Goal: Task Accomplishment & Management: Use online tool/utility

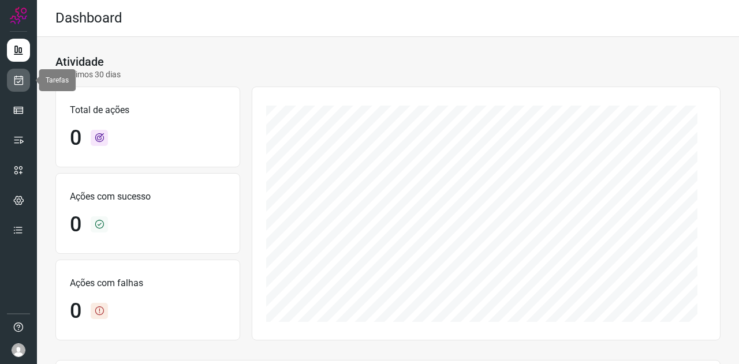
click at [21, 77] on icon at bounding box center [19, 80] width 12 height 12
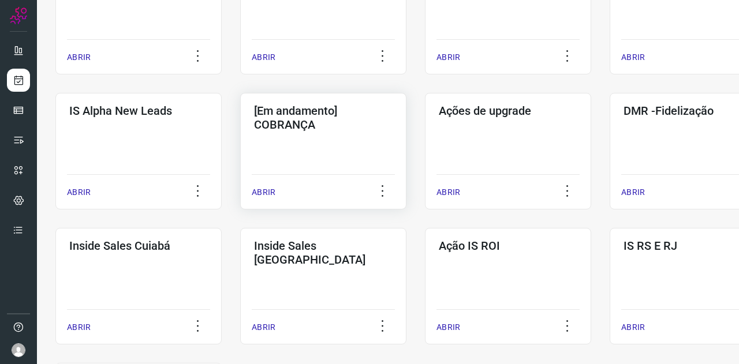
click at [315, 130] on h3 "[Em andamento] COBRANÇA" at bounding box center [323, 118] width 139 height 28
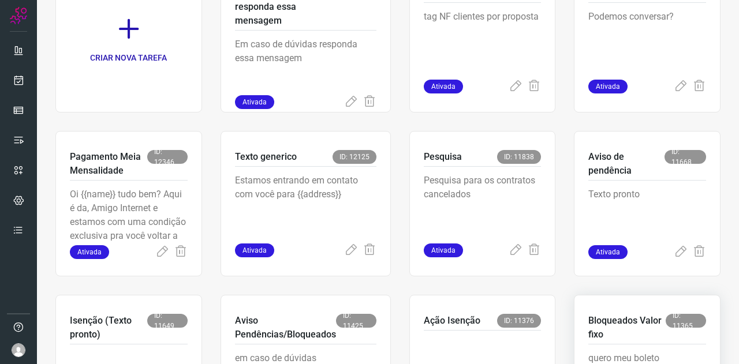
scroll to position [239, 0]
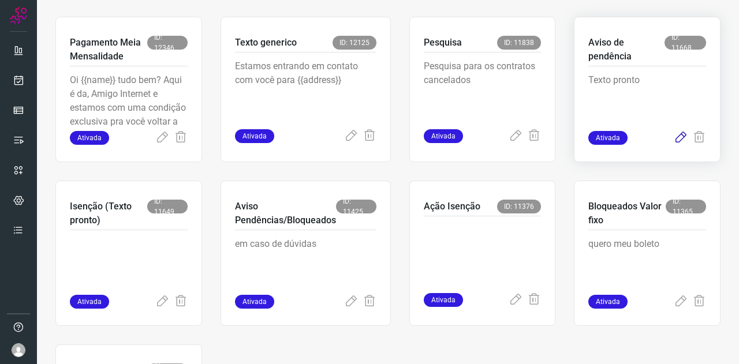
click at [674, 139] on icon at bounding box center [681, 138] width 14 height 14
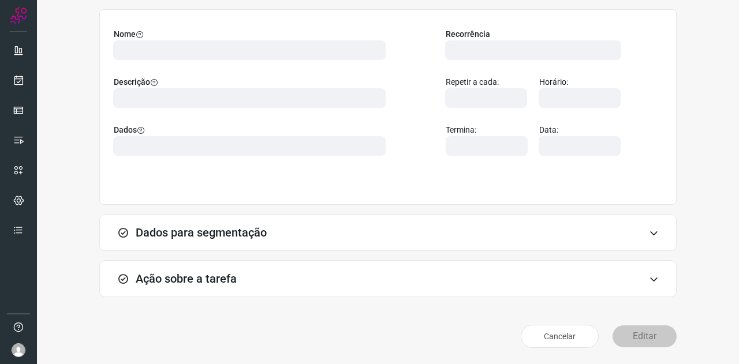
scroll to position [86, 0]
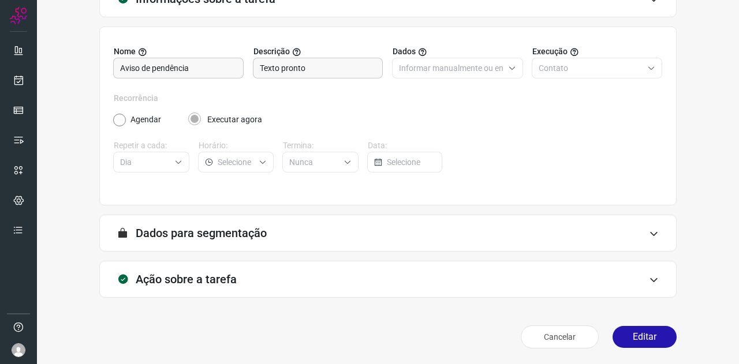
click at [239, 283] on div "Ação sobre a tarefa" at bounding box center [387, 279] width 577 height 37
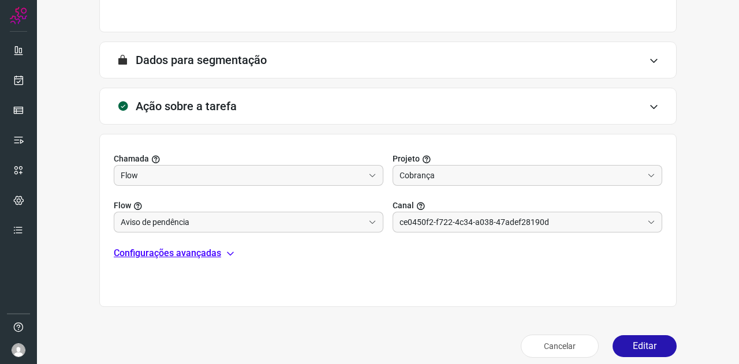
scroll to position [268, 0]
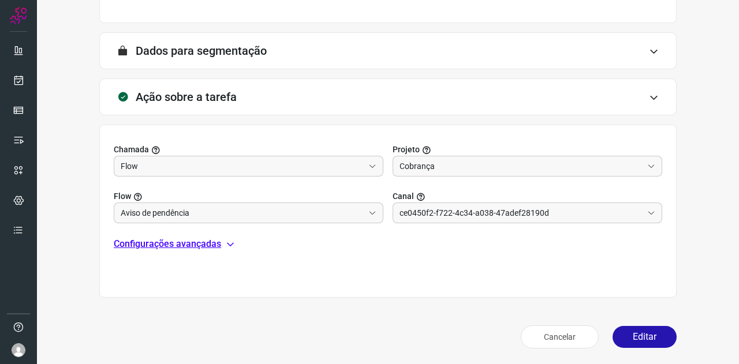
click at [203, 243] on p "Configurações avançadas" at bounding box center [167, 244] width 107 height 14
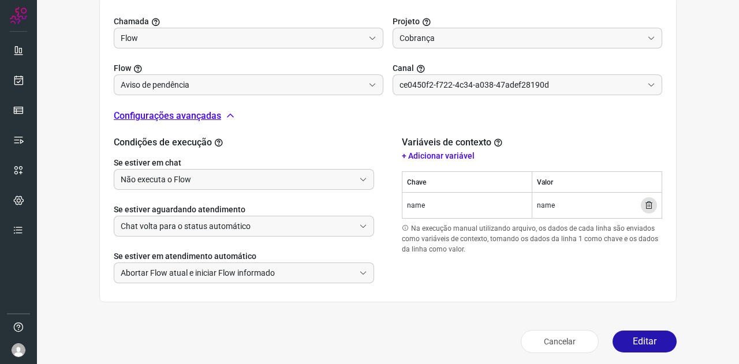
scroll to position [401, 0]
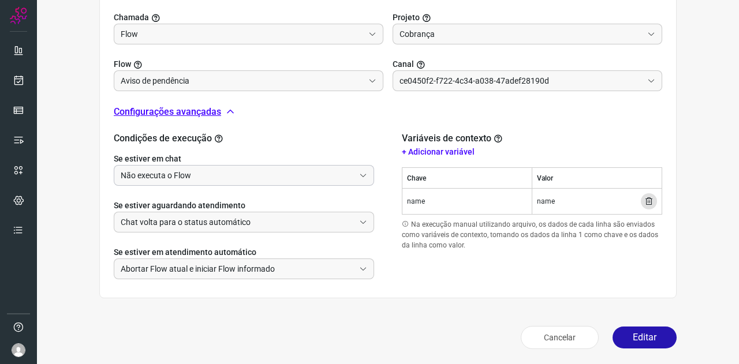
click at [198, 174] on input "Não executa o Flow" at bounding box center [238, 176] width 234 height 20
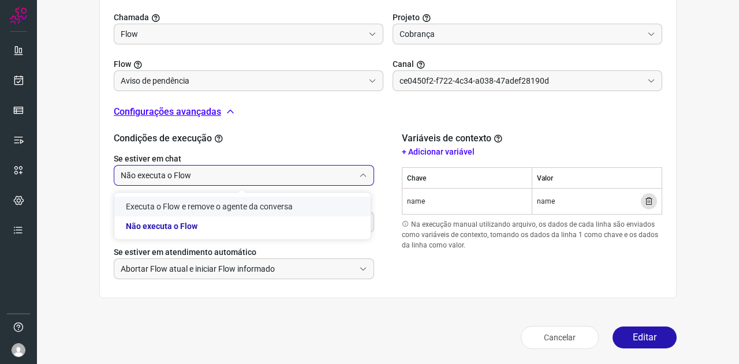
click at [192, 204] on li "Executa o Flow e remove o agente da conversa" at bounding box center [242, 207] width 256 height 20
type input "Executa o Flow e remove o agente da conversa"
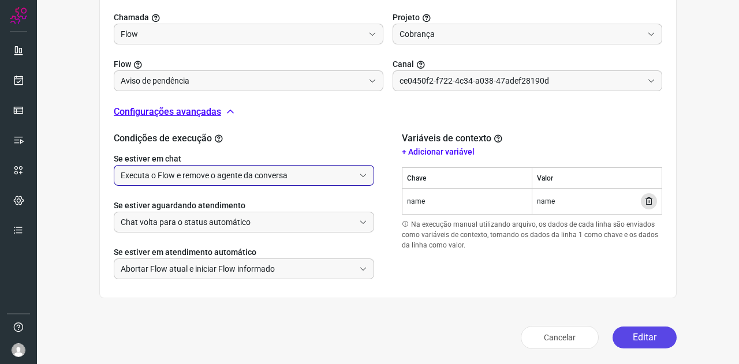
click at [648, 331] on button "Editar" at bounding box center [644, 338] width 64 height 22
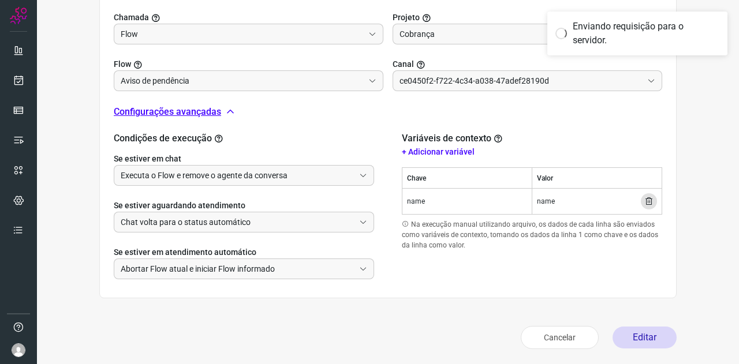
scroll to position [230, 0]
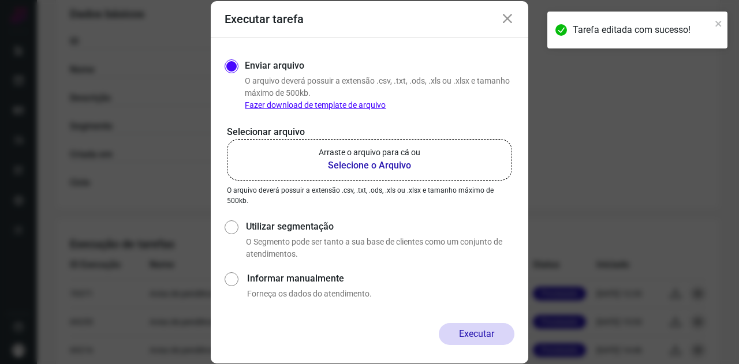
click at [365, 167] on b "Selecione o Arquivo" at bounding box center [370, 166] width 102 height 14
click at [0, 0] on input "Arraste o arquivo para cá ou Selecione o Arquivo" at bounding box center [0, 0] width 0 height 0
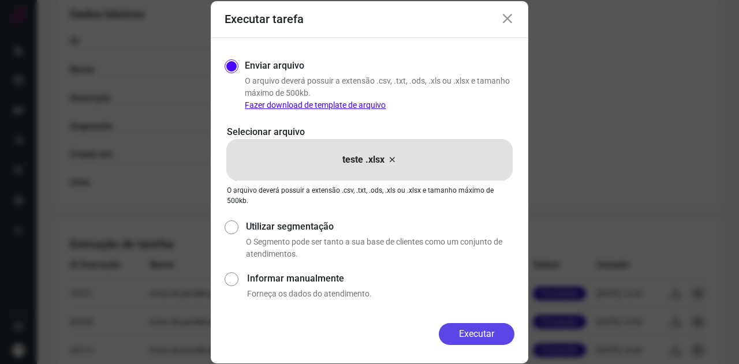
click at [510, 331] on button "Executar" at bounding box center [477, 334] width 76 height 22
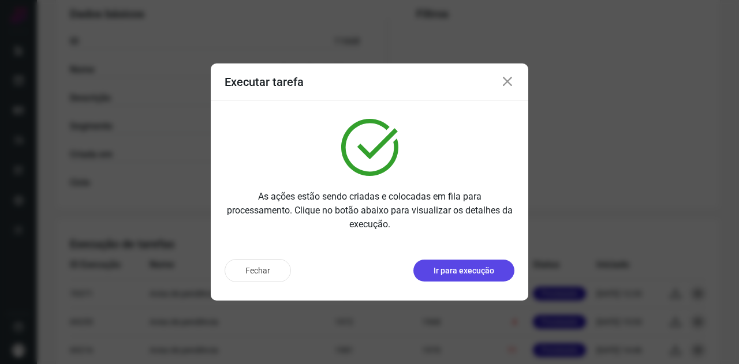
click at [448, 276] on p "Ir para execução" at bounding box center [463, 271] width 61 height 12
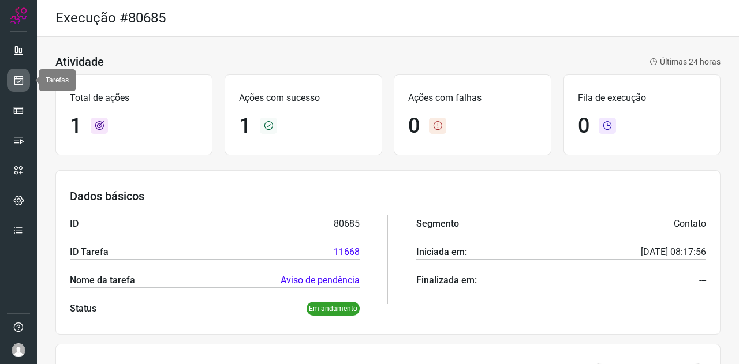
click at [20, 74] on icon at bounding box center [19, 80] width 12 height 12
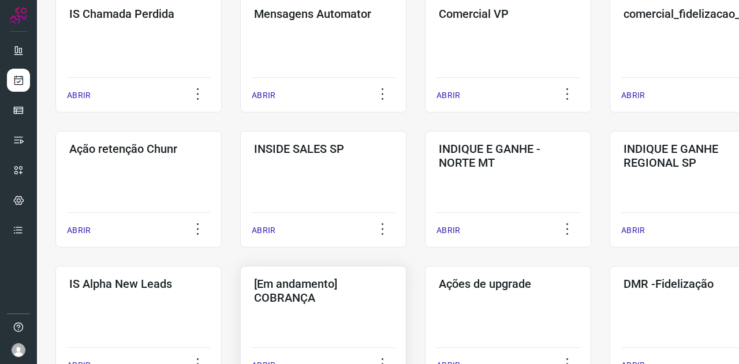
click at [350, 297] on h3 "[Em andamento] COBRANÇA" at bounding box center [323, 291] width 139 height 28
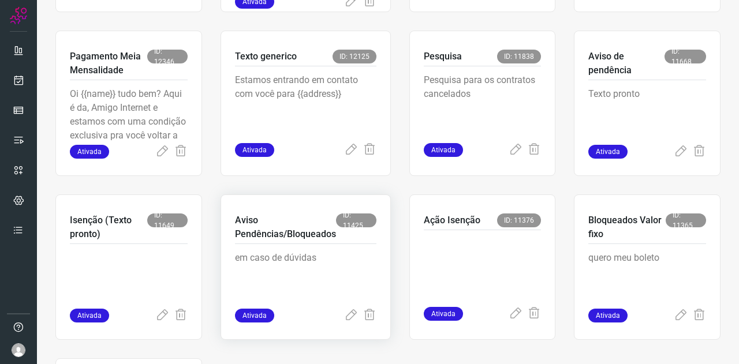
scroll to position [220, 0]
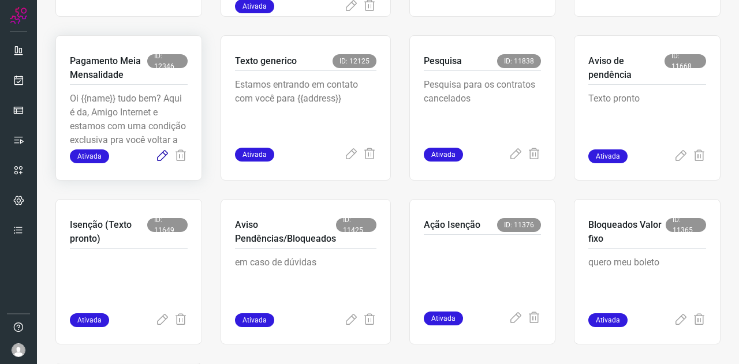
click at [163, 158] on icon at bounding box center [162, 156] width 14 height 14
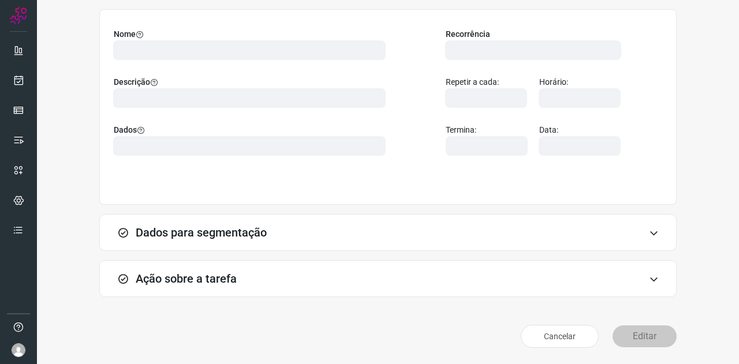
scroll to position [86, 0]
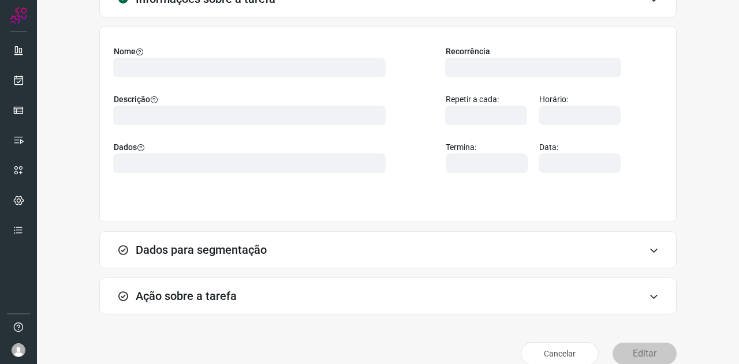
type input "569901"
type input "446107"
type input "ce0450f2-f722-4c34-a038-47adef28190d"
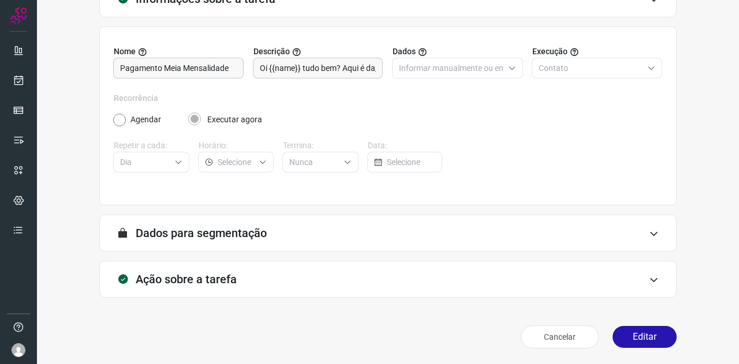
click at [215, 276] on h3 "Ação sobre a tarefa" at bounding box center [186, 279] width 101 height 14
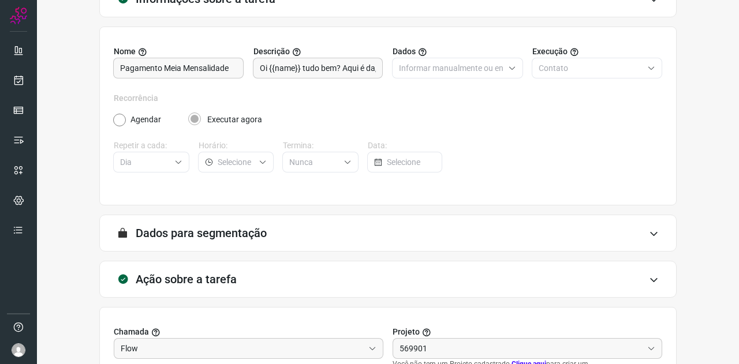
type input "Cobrança"
type input "Ação Meia mensalidade"
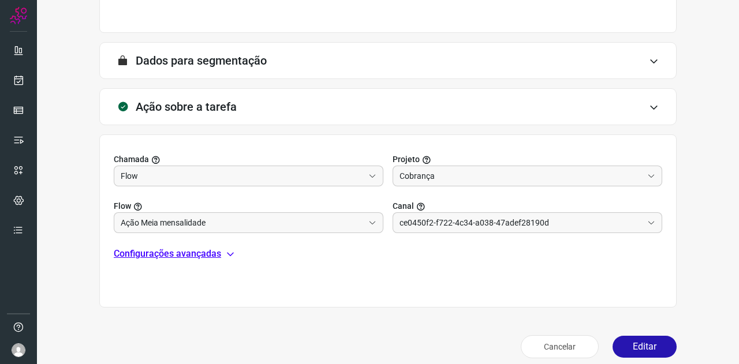
scroll to position [268, 0]
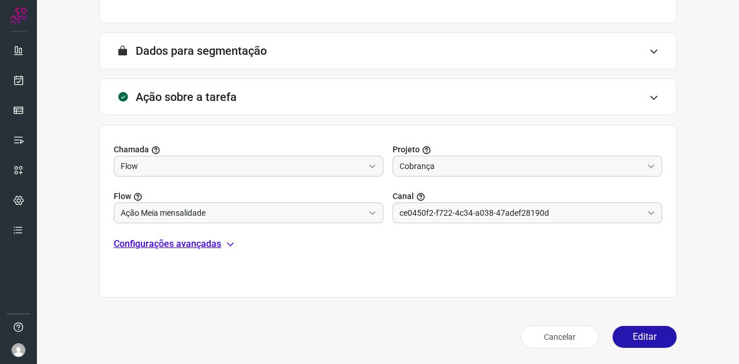
click at [181, 244] on p "Configurações avançadas" at bounding box center [167, 244] width 107 height 14
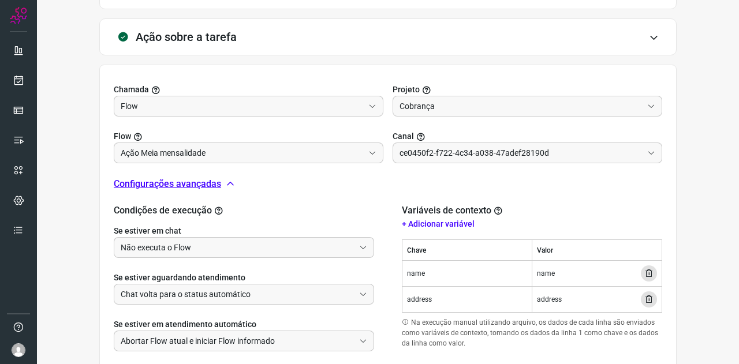
scroll to position [384, 0]
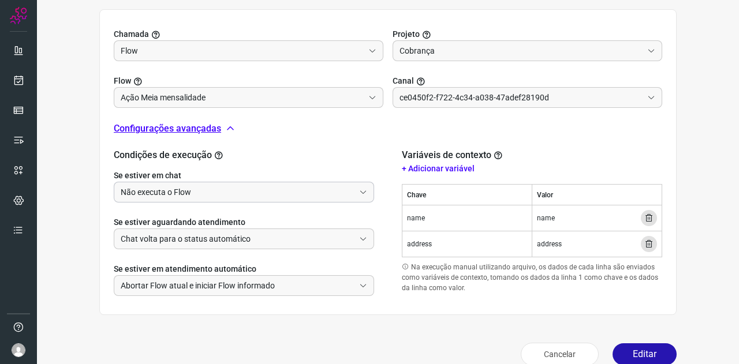
click at [178, 188] on input "Não executa o Flow" at bounding box center [238, 192] width 234 height 20
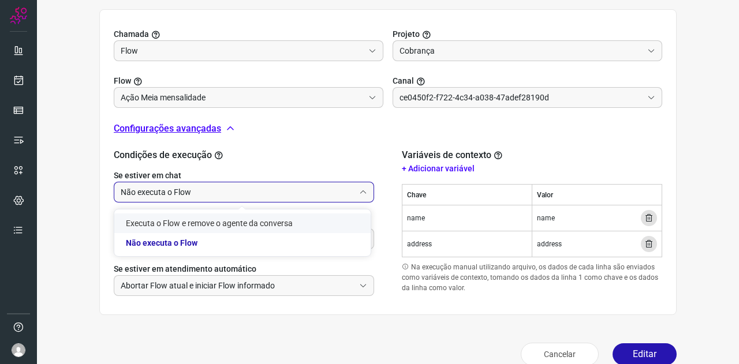
click at [160, 221] on li "Executa o Flow e remove o agente da conversa" at bounding box center [242, 224] width 256 height 20
type input "Executa o Flow e remove o agente da conversa"
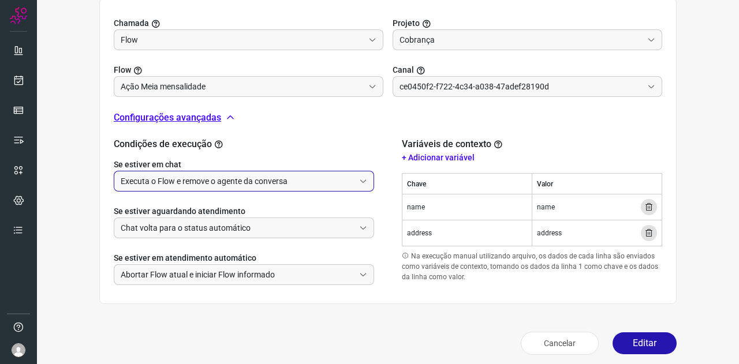
scroll to position [401, 0]
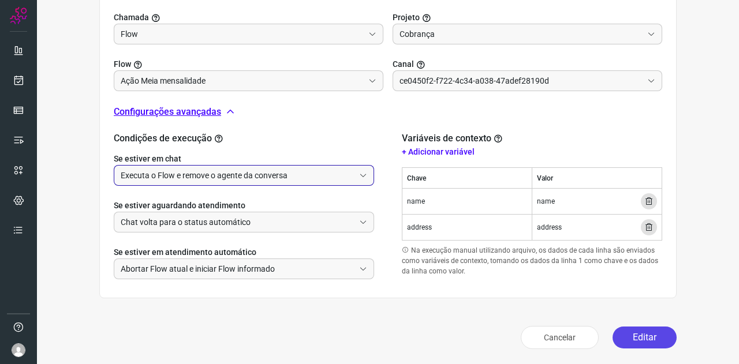
click at [621, 339] on button "Editar" at bounding box center [644, 338] width 64 height 22
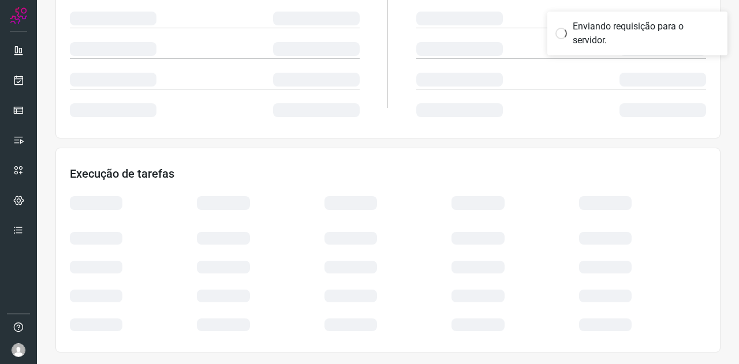
scroll to position [230, 0]
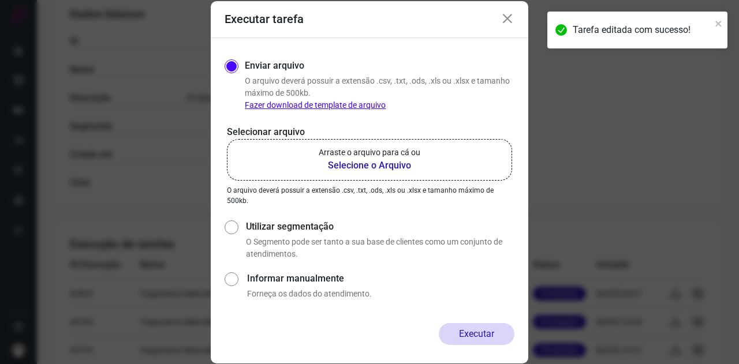
click at [394, 171] on b "Selecione o Arquivo" at bounding box center [370, 166] width 102 height 14
click at [0, 0] on input "Arraste o arquivo para cá ou Selecione o Arquivo" at bounding box center [0, 0] width 0 height 0
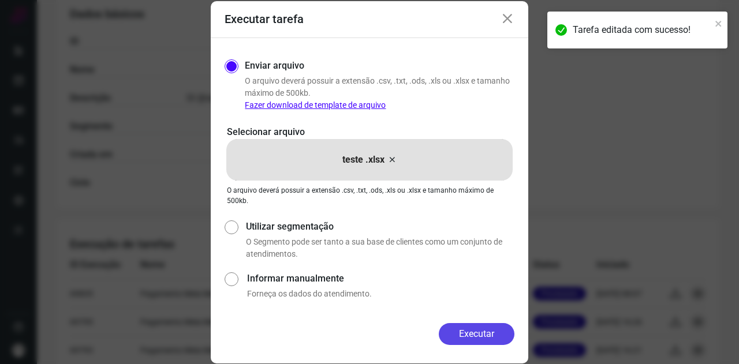
click at [483, 330] on button "Executar" at bounding box center [477, 334] width 76 height 22
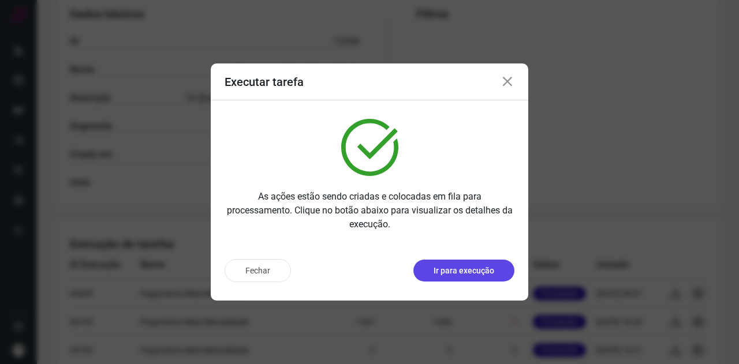
click at [459, 272] on p "Ir para execução" at bounding box center [463, 271] width 61 height 12
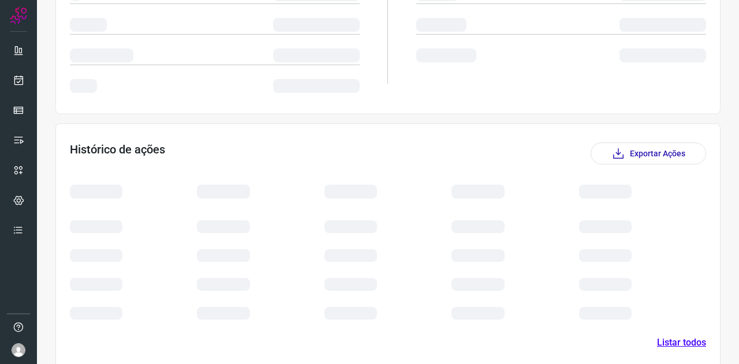
scroll to position [139, 0]
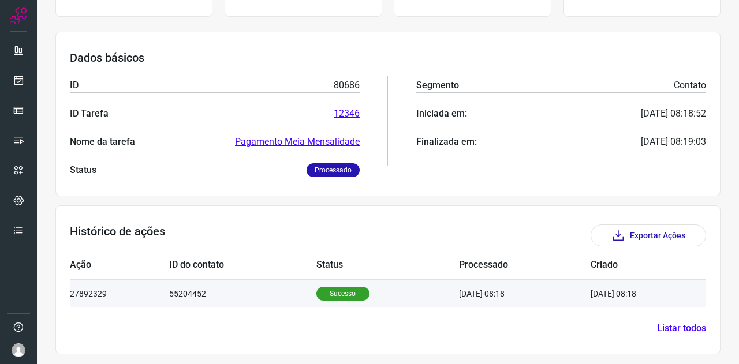
click at [488, 294] on td "[DATE] 08:18" at bounding box center [525, 293] width 132 height 28
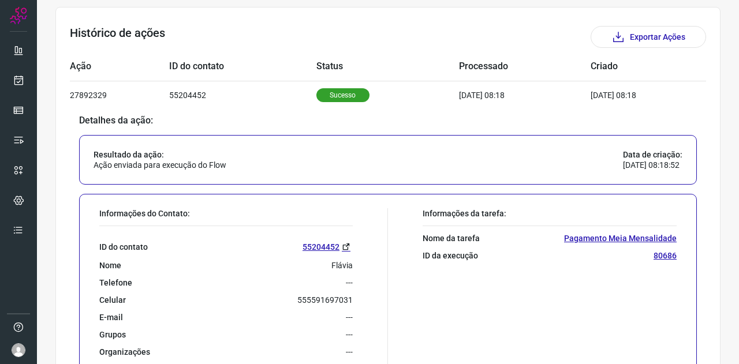
scroll to position [418, 0]
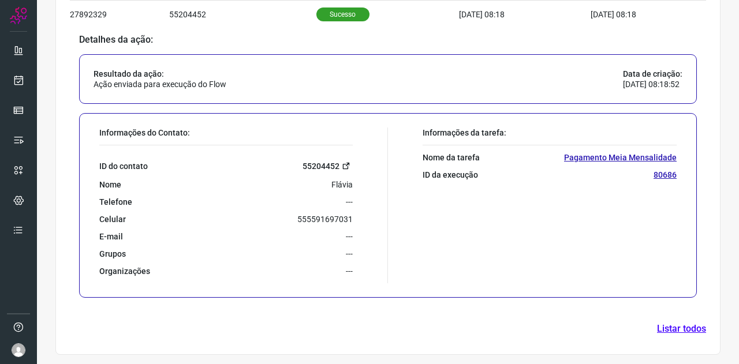
click at [311, 164] on link "55204452" at bounding box center [327, 165] width 50 height 13
click at [653, 173] on p "80686" at bounding box center [664, 175] width 23 height 10
click at [315, 164] on link "55204452" at bounding box center [327, 165] width 50 height 13
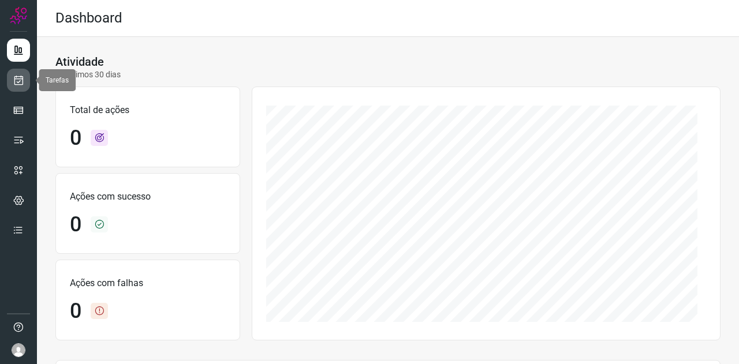
click at [16, 84] on icon at bounding box center [19, 80] width 12 height 12
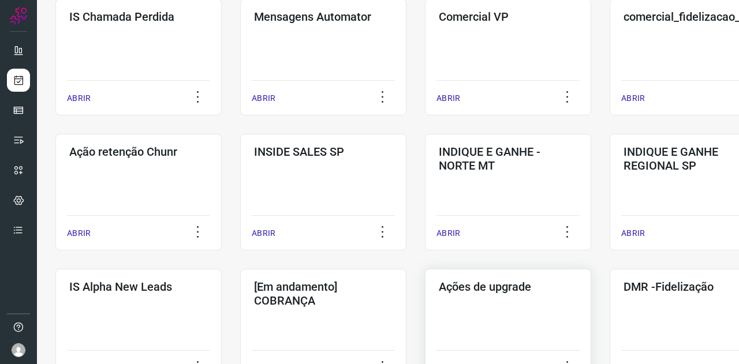
scroll to position [231, 0]
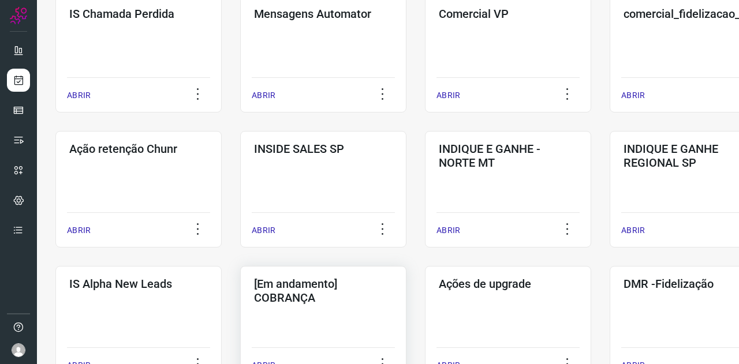
click at [341, 297] on h3 "[Em andamento] COBRANÇA" at bounding box center [323, 291] width 139 height 28
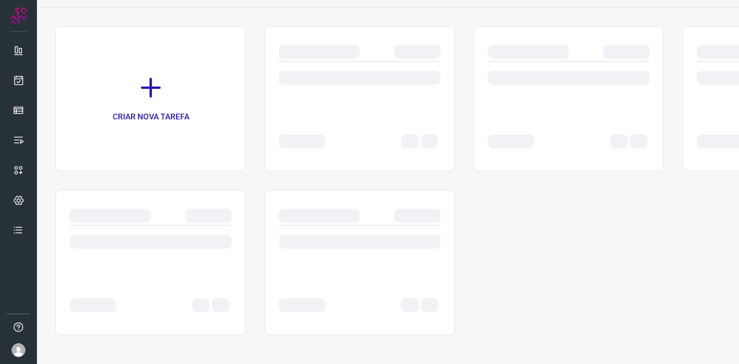
scroll to position [66, 0]
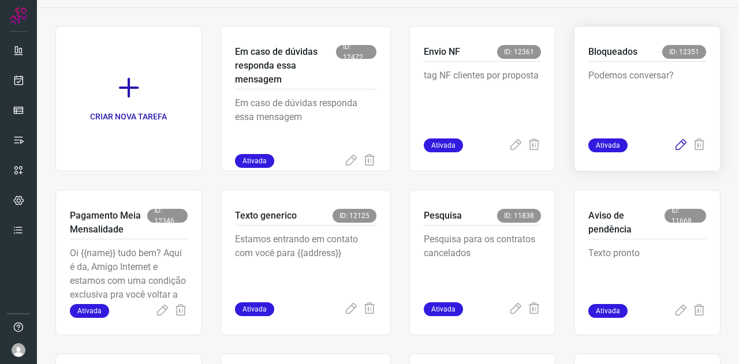
click at [674, 145] on icon at bounding box center [681, 146] width 14 height 14
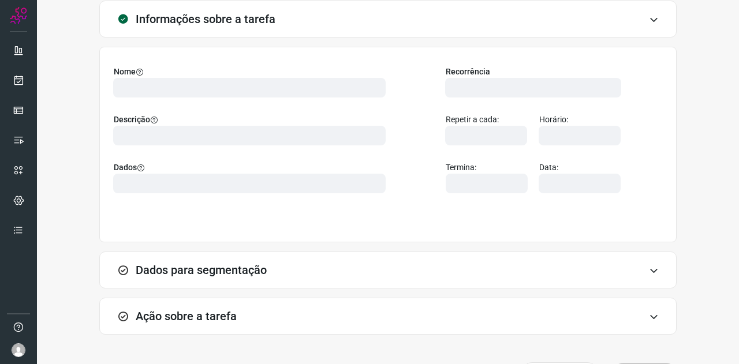
click at [214, 312] on h3 "Ação sobre a tarefa" at bounding box center [186, 316] width 101 height 14
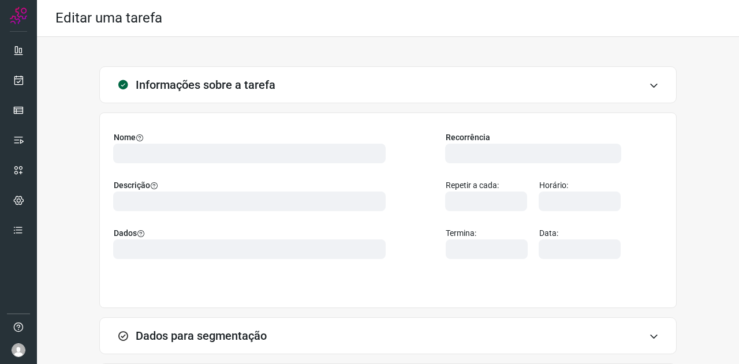
type input "569901"
type input "420621"
type input "ce0450f2-f722-4c34-a038-47adef28190d"
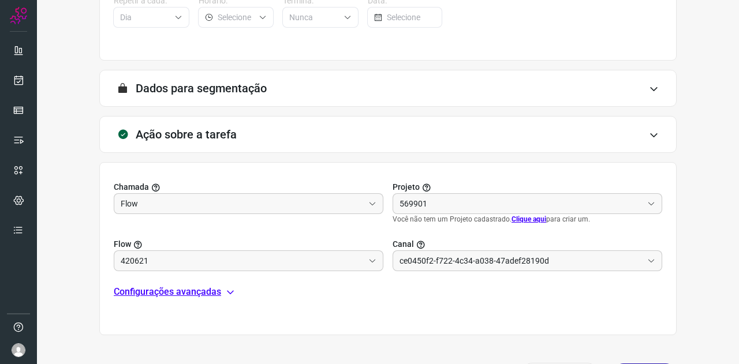
scroll to position [268, 0]
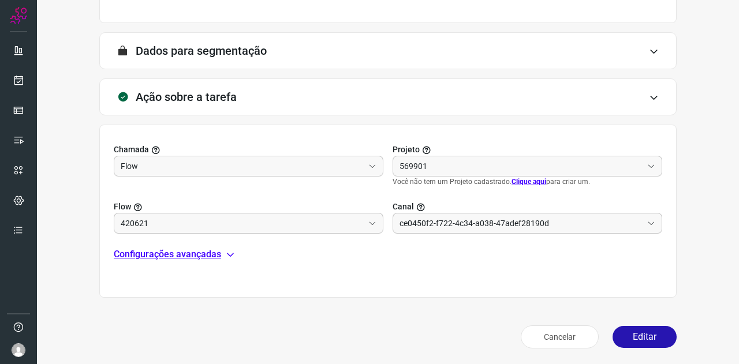
type input "Clientes Bloqueados - Texto generico"
type input "Cobrança"
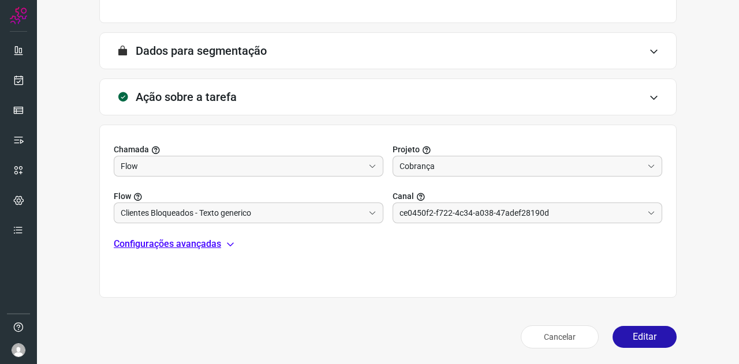
click at [167, 248] on p "Configurações avançadas" at bounding box center [167, 244] width 107 height 14
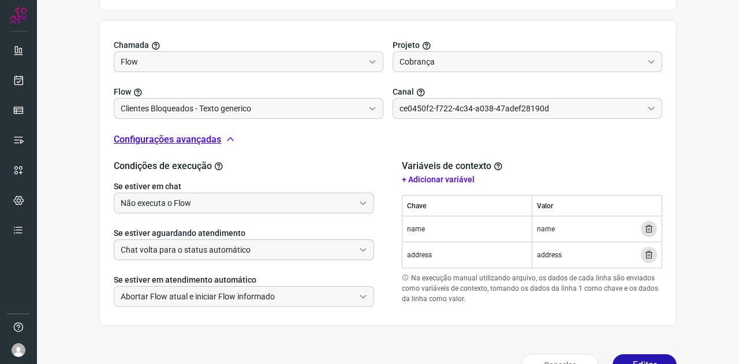
scroll to position [401, 0]
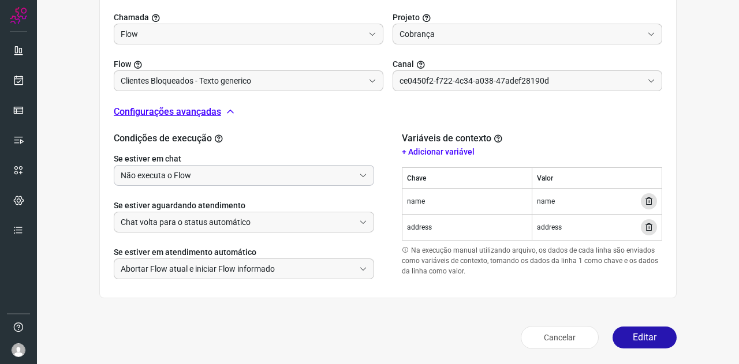
click at [164, 178] on input "Não executa o Flow" at bounding box center [238, 176] width 234 height 20
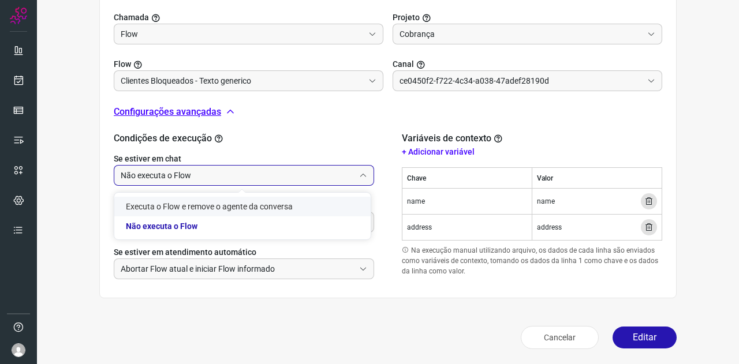
click at [166, 203] on li "Executa o Flow e remove o agente da conversa" at bounding box center [242, 207] width 256 height 20
type input "Executa o Flow e remove o agente da conversa"
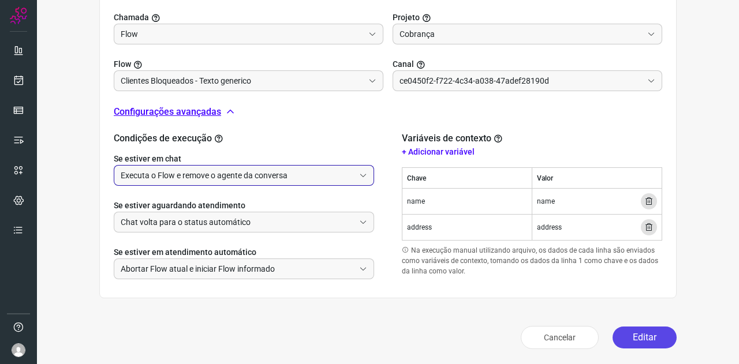
click at [645, 334] on button "Editar" at bounding box center [644, 338] width 64 height 22
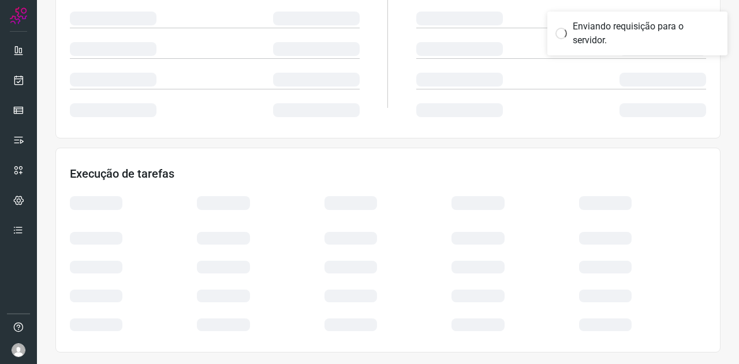
scroll to position [230, 0]
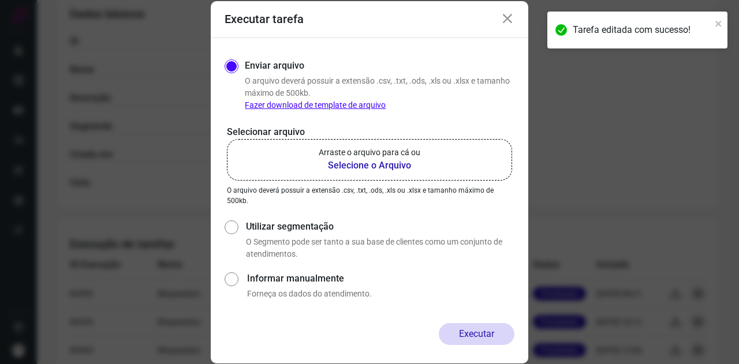
click at [345, 159] on b "Selecione o Arquivo" at bounding box center [370, 166] width 102 height 14
click at [0, 0] on input "Arraste o arquivo para cá ou Selecione o Arquivo" at bounding box center [0, 0] width 0 height 0
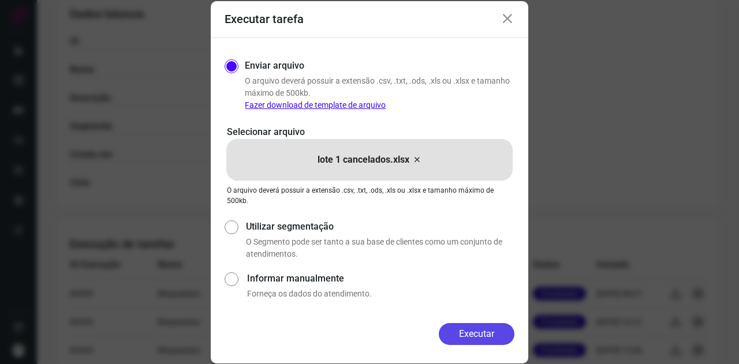
click at [503, 330] on button "Executar" at bounding box center [477, 334] width 76 height 22
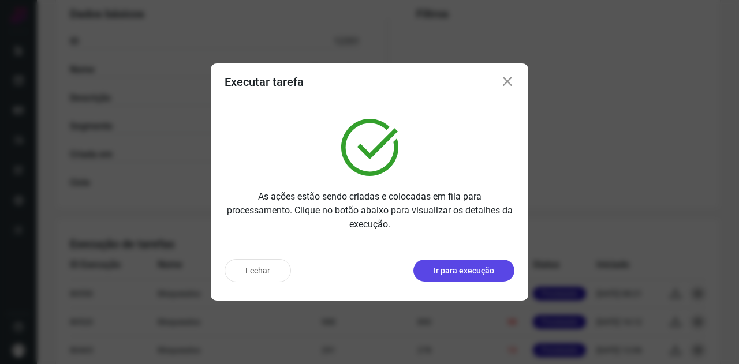
click at [439, 271] on p "Ir para execução" at bounding box center [463, 271] width 61 height 12
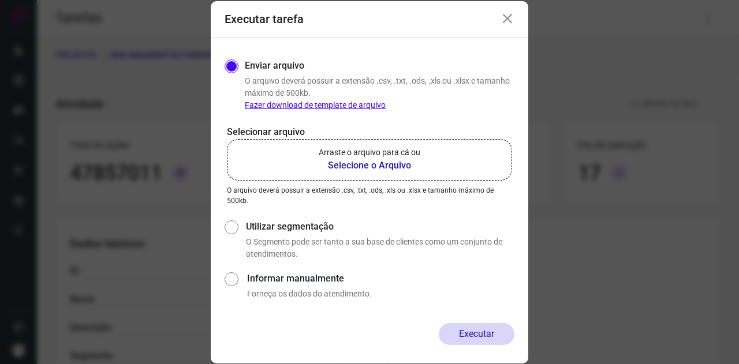
click at [371, 173] on label "Arraste o arquivo para cá ou Selecione o Arquivo" at bounding box center [369, 160] width 285 height 42
click at [0, 0] on input "Arraste o arquivo para cá ou Selecione o Arquivo" at bounding box center [0, 0] width 0 height 0
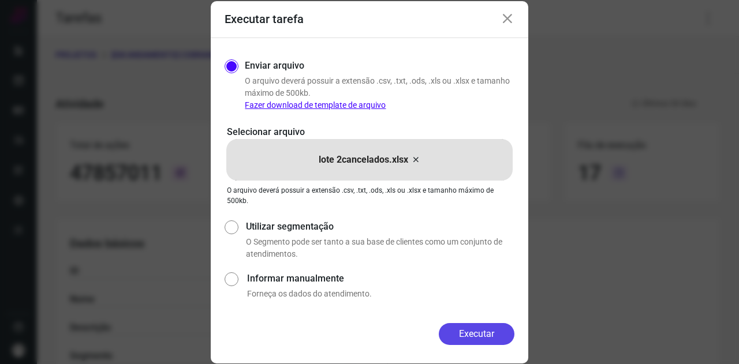
click at [488, 335] on button "Executar" at bounding box center [477, 334] width 76 height 22
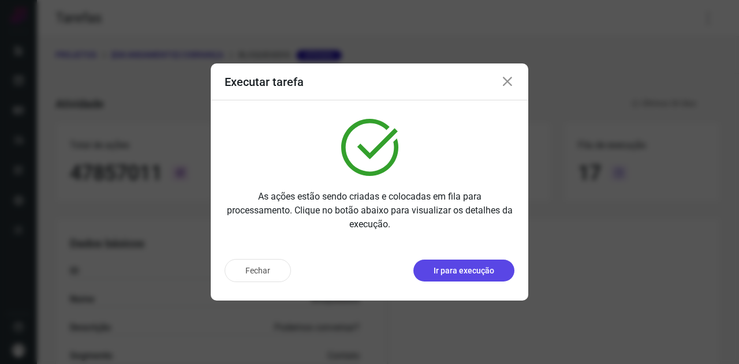
click at [474, 279] on button "Ir para execução" at bounding box center [463, 271] width 101 height 22
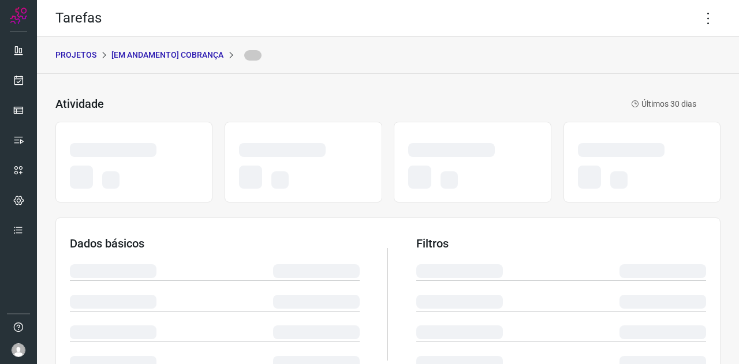
click at [187, 54] on p "[Em andamento] COBRANÇA" at bounding box center [167, 55] width 112 height 12
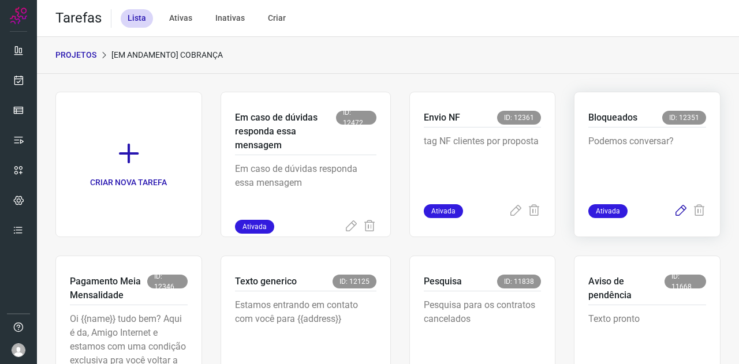
click at [674, 211] on icon at bounding box center [681, 211] width 14 height 14
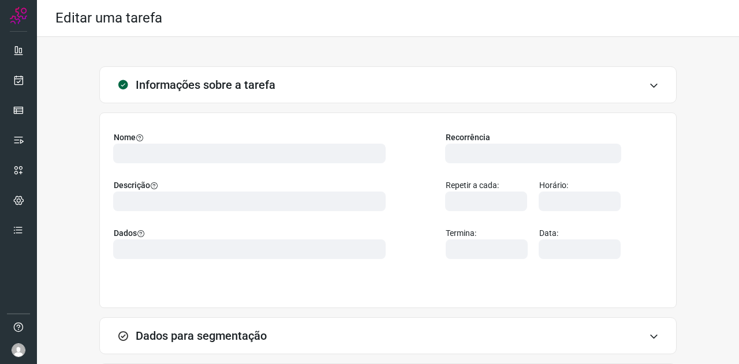
type input "569901"
type input "420621"
type input "ce0450f2-f722-4c34-a038-47adef28190d"
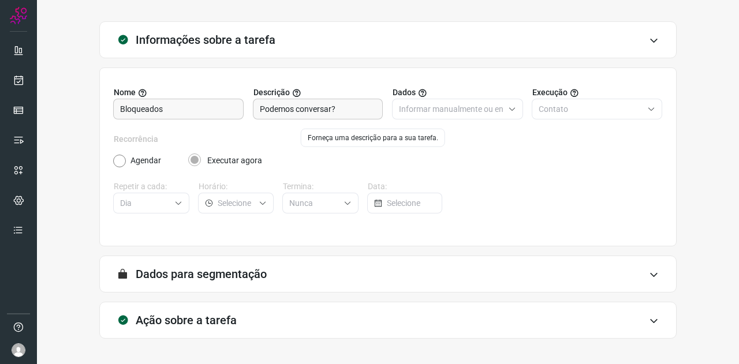
type input "Clientes Bloqueados - Texto generico"
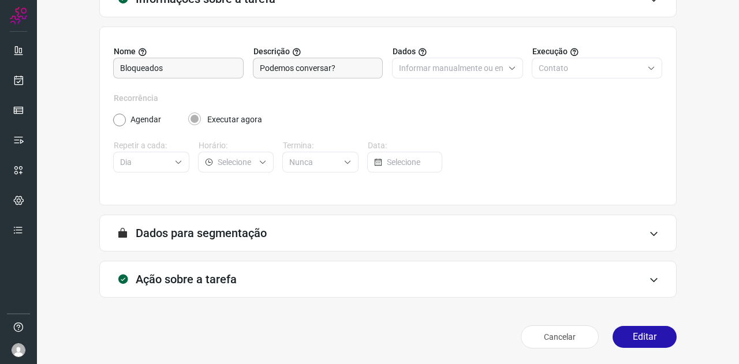
click at [189, 273] on h3 "Ação sobre a tarefa" at bounding box center [186, 279] width 101 height 14
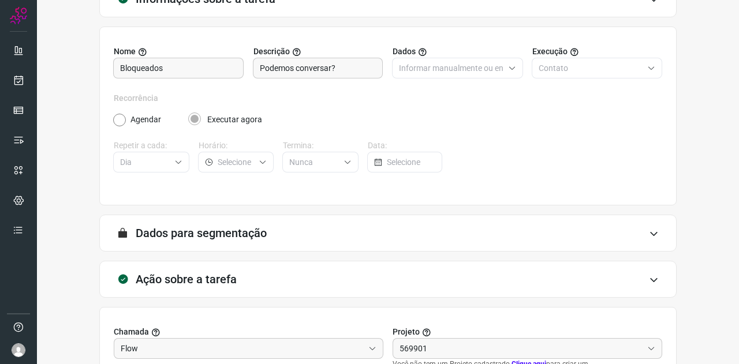
type input "Cobrança"
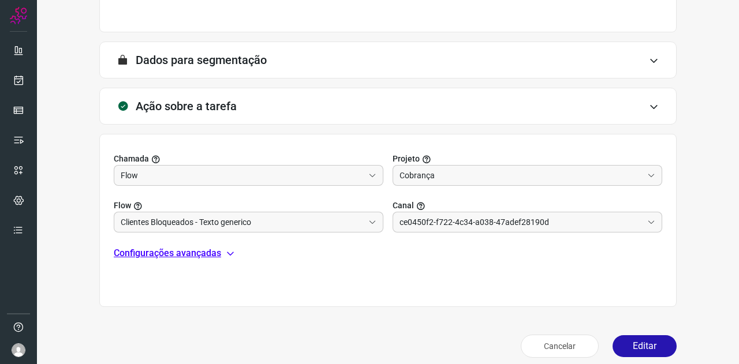
click at [169, 253] on p "Configurações avançadas" at bounding box center [167, 253] width 107 height 14
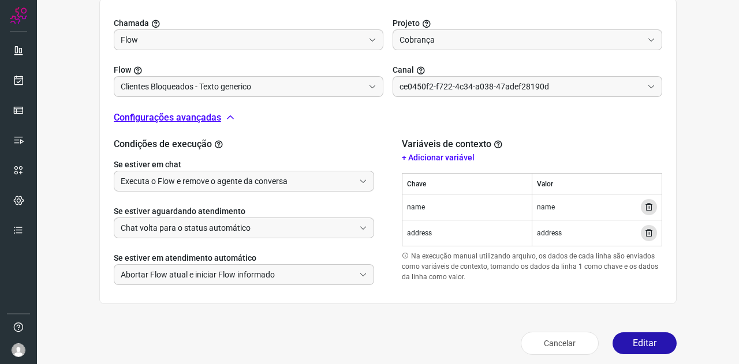
scroll to position [401, 0]
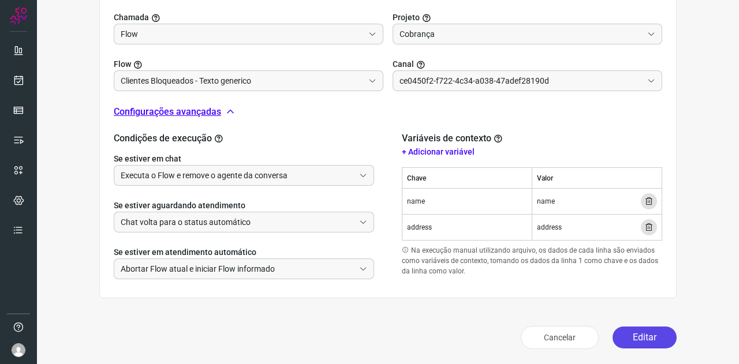
click at [633, 332] on button "Editar" at bounding box center [644, 338] width 64 height 22
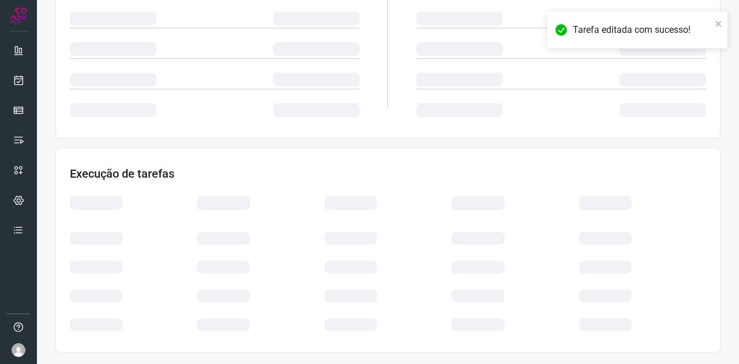
scroll to position [230, 0]
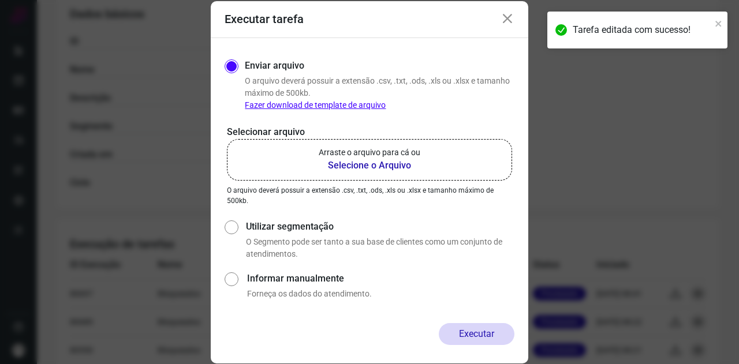
click at [386, 158] on p "Arraste o arquivo para cá ou" at bounding box center [370, 153] width 102 height 12
click at [0, 0] on input "Arraste o arquivo para cá ou Selecione o Arquivo" at bounding box center [0, 0] width 0 height 0
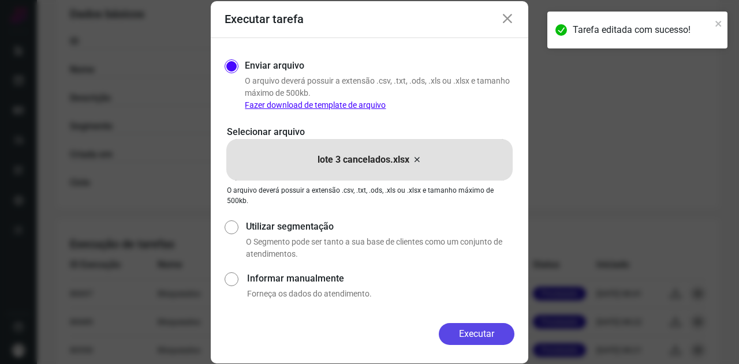
click at [498, 327] on button "Executar" at bounding box center [477, 334] width 76 height 22
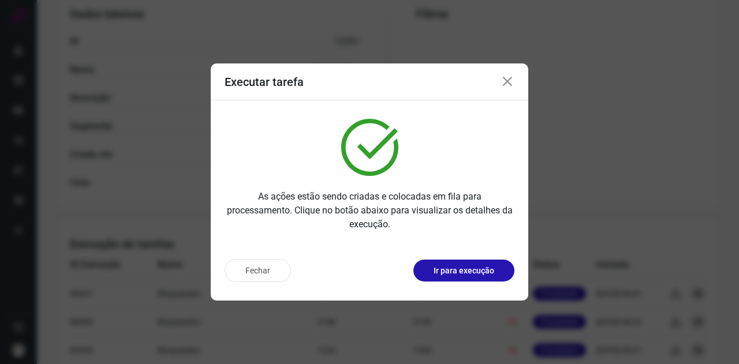
click at [504, 83] on icon at bounding box center [507, 82] width 14 height 14
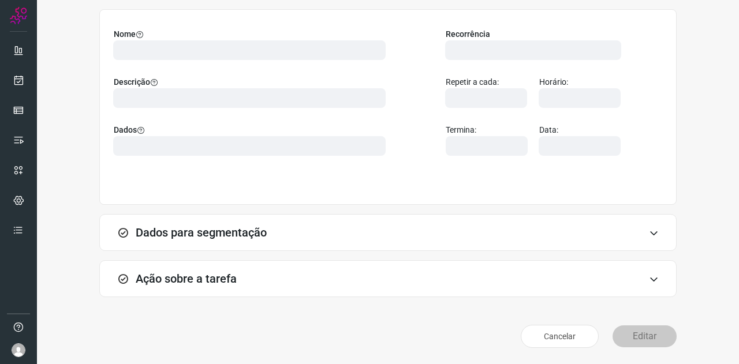
scroll to position [86, 0]
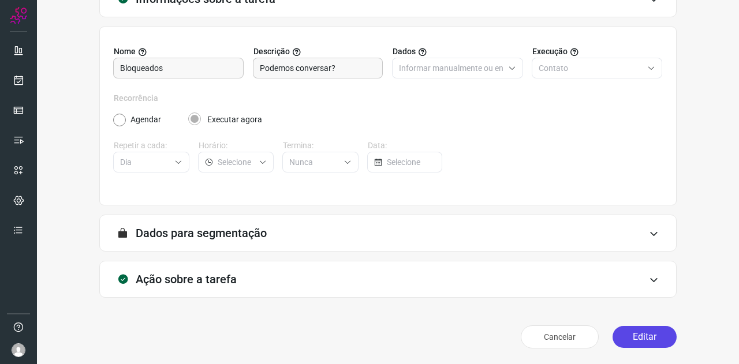
click at [633, 334] on button "Editar" at bounding box center [644, 337] width 64 height 22
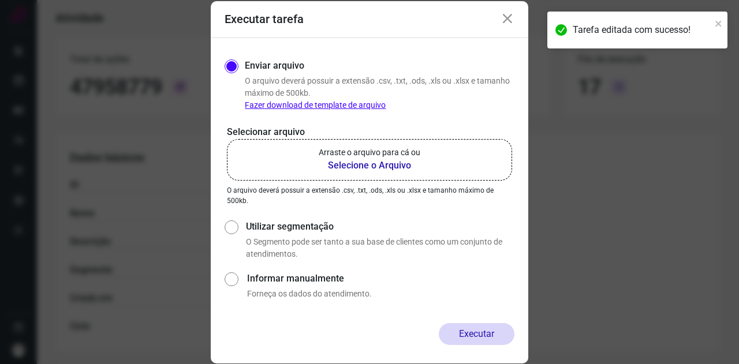
click at [354, 174] on label "Arraste o arquivo para cá ou Selecione o Arquivo" at bounding box center [369, 160] width 285 height 42
click at [0, 0] on input "Arraste o arquivo para cá ou Selecione o Arquivo" at bounding box center [0, 0] width 0 height 0
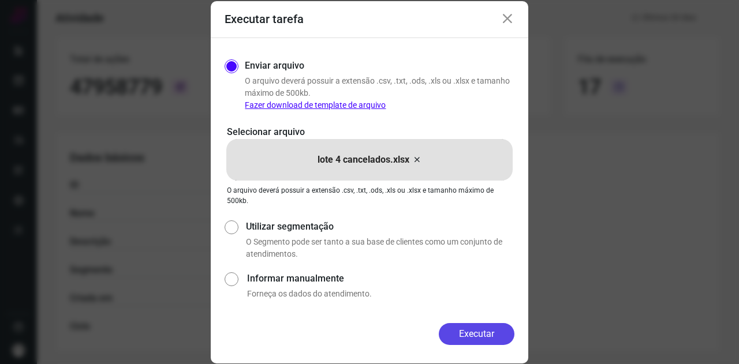
click at [488, 326] on button "Executar" at bounding box center [477, 334] width 76 height 22
